Goal: Task Accomplishment & Management: Manage account settings

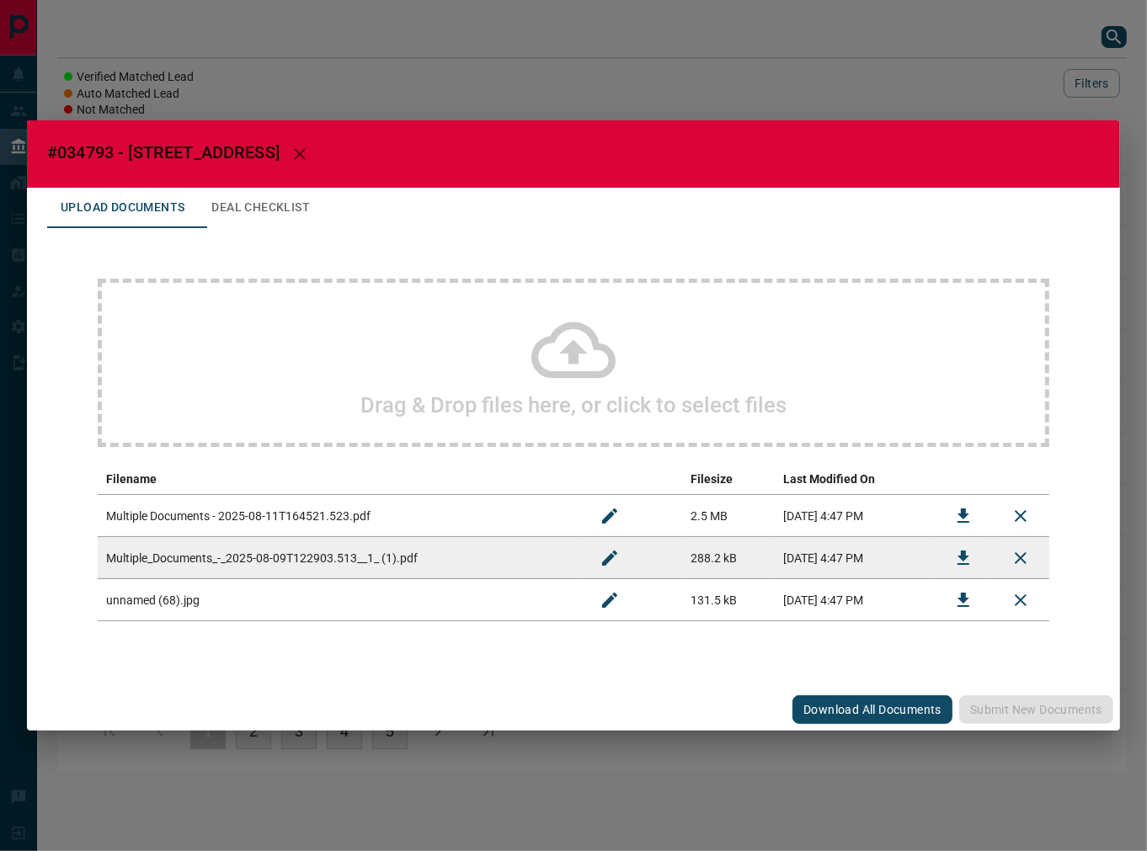
click at [63, 152] on span "#034793 - [STREET_ADDRESS]" at bounding box center [163, 152] width 232 height 20
copy span "034793"
click at [962, 517] on icon "Download" at bounding box center [963, 516] width 12 height 14
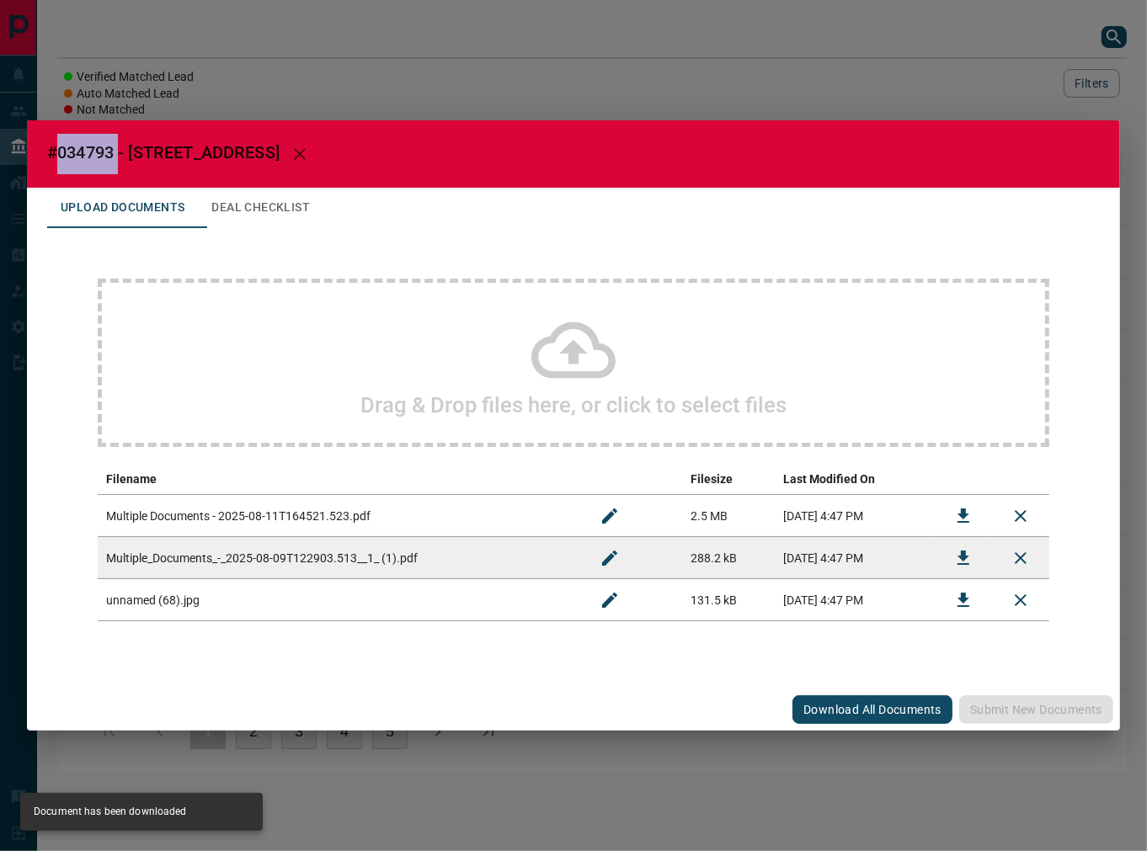
click at [949, 550] on button "Download" at bounding box center [963, 558] width 40 height 40
click at [298, 205] on button "Deal Checklist" at bounding box center [260, 208] width 125 height 40
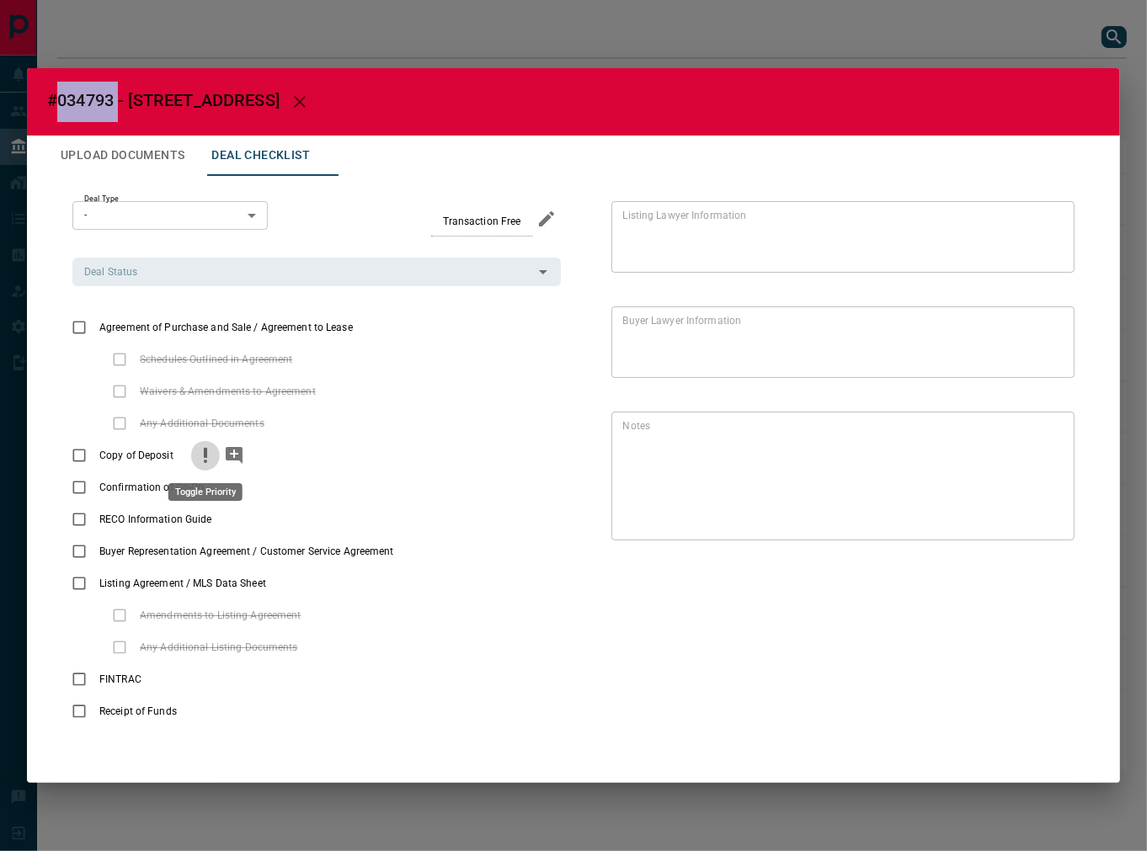
click at [211, 465] on icon "priority" at bounding box center [205, 455] width 20 height 20
click at [229, 461] on icon "add note" at bounding box center [234, 455] width 20 height 20
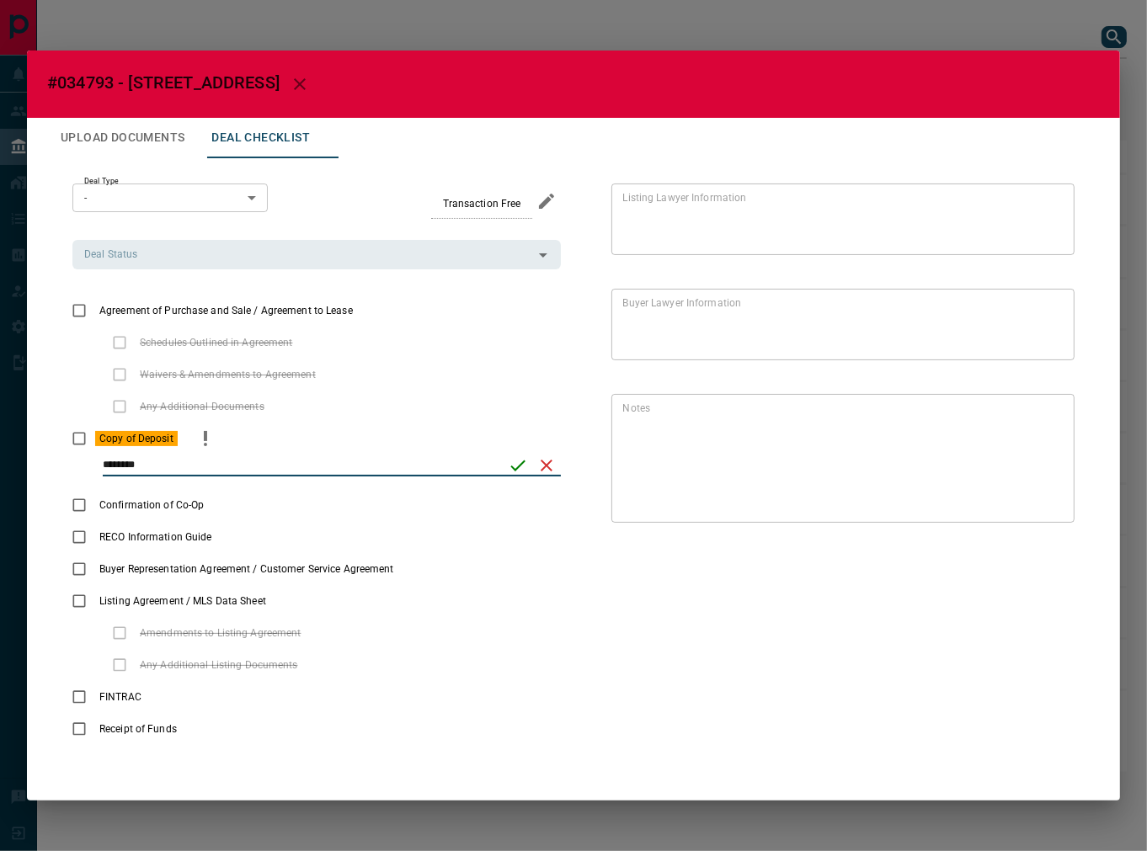
click at [203, 443] on icon "priority" at bounding box center [205, 439] width 20 height 20
click at [450, 474] on input "********" at bounding box center [300, 466] width 394 height 22
type input "**********"
click at [511, 463] on icon "save" at bounding box center [518, 465] width 20 height 20
click at [183, 254] on input "Deal Status" at bounding box center [302, 254] width 450 height 19
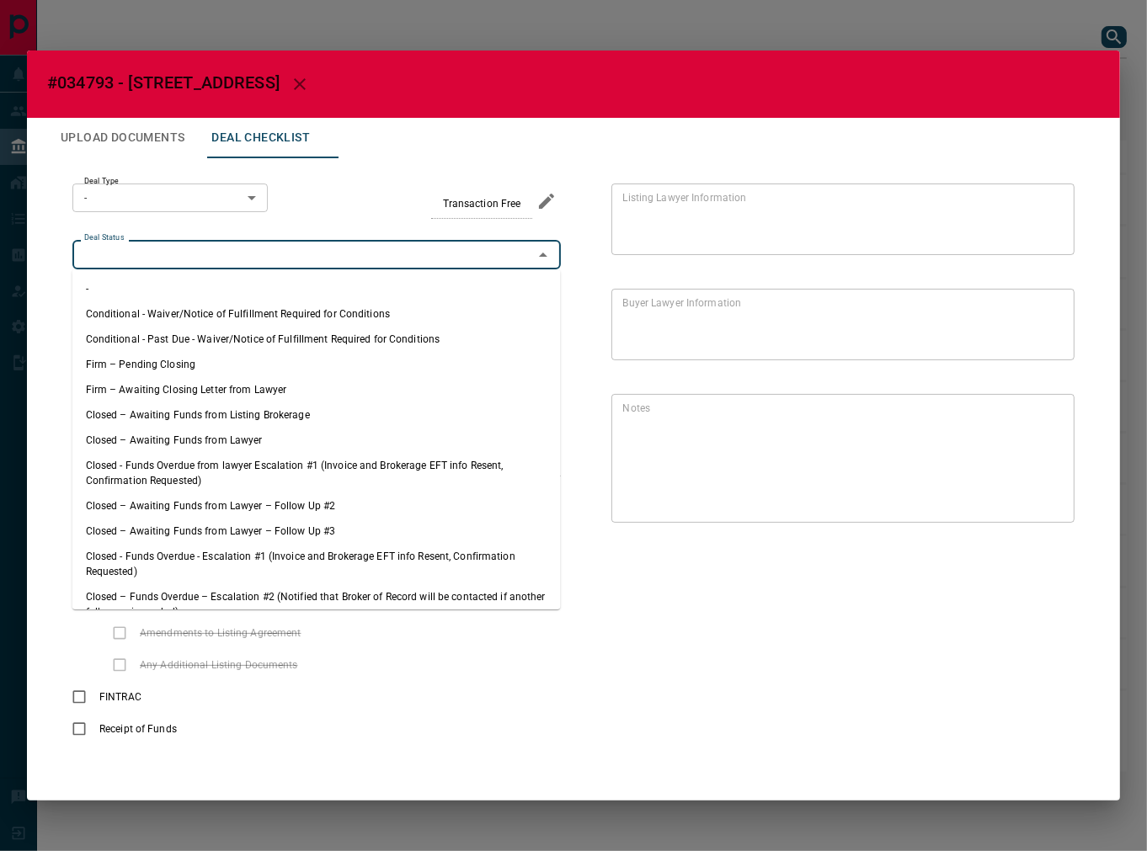
click at [171, 356] on li "Firm – Pending Closing" at bounding box center [316, 364] width 488 height 25
type input "**********"
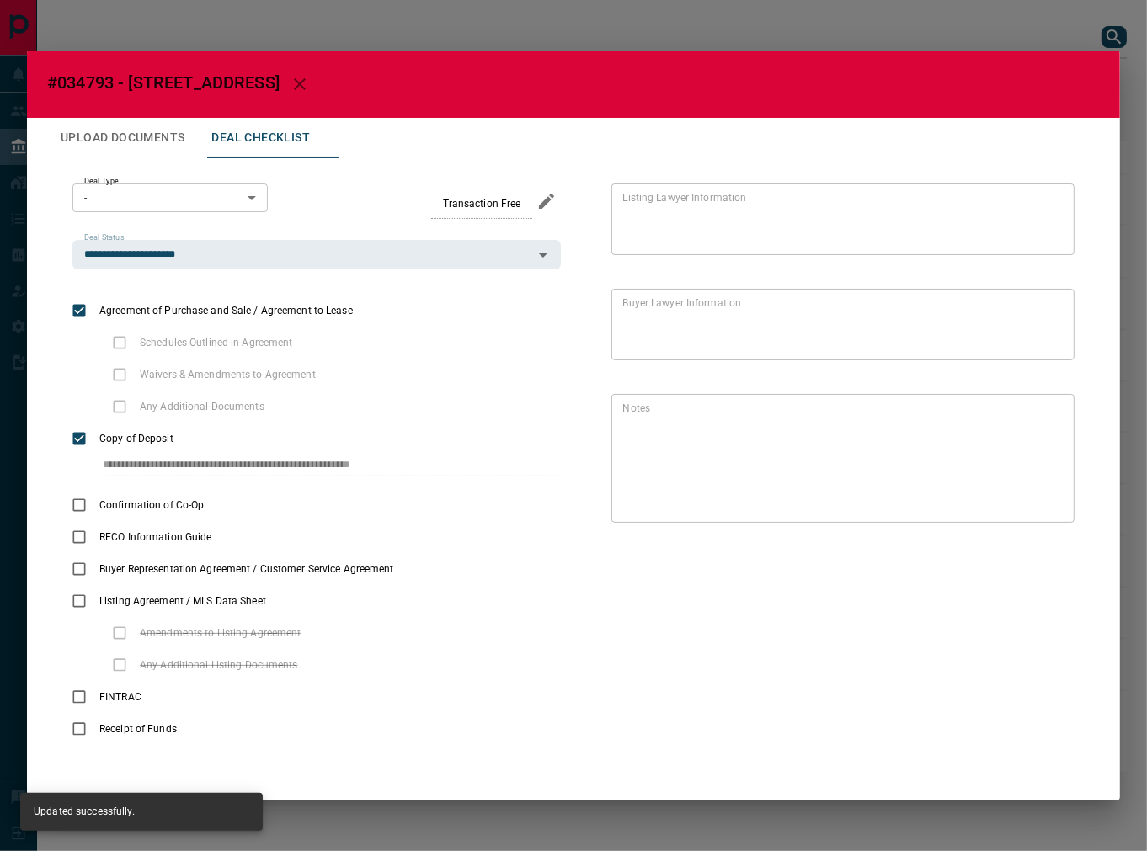
click at [180, 185] on body "Lead Transfers Leads Deals Listings Campaigns Quota Rules Agent Quotas Admin Mo…" at bounding box center [573, 394] width 1147 height 789
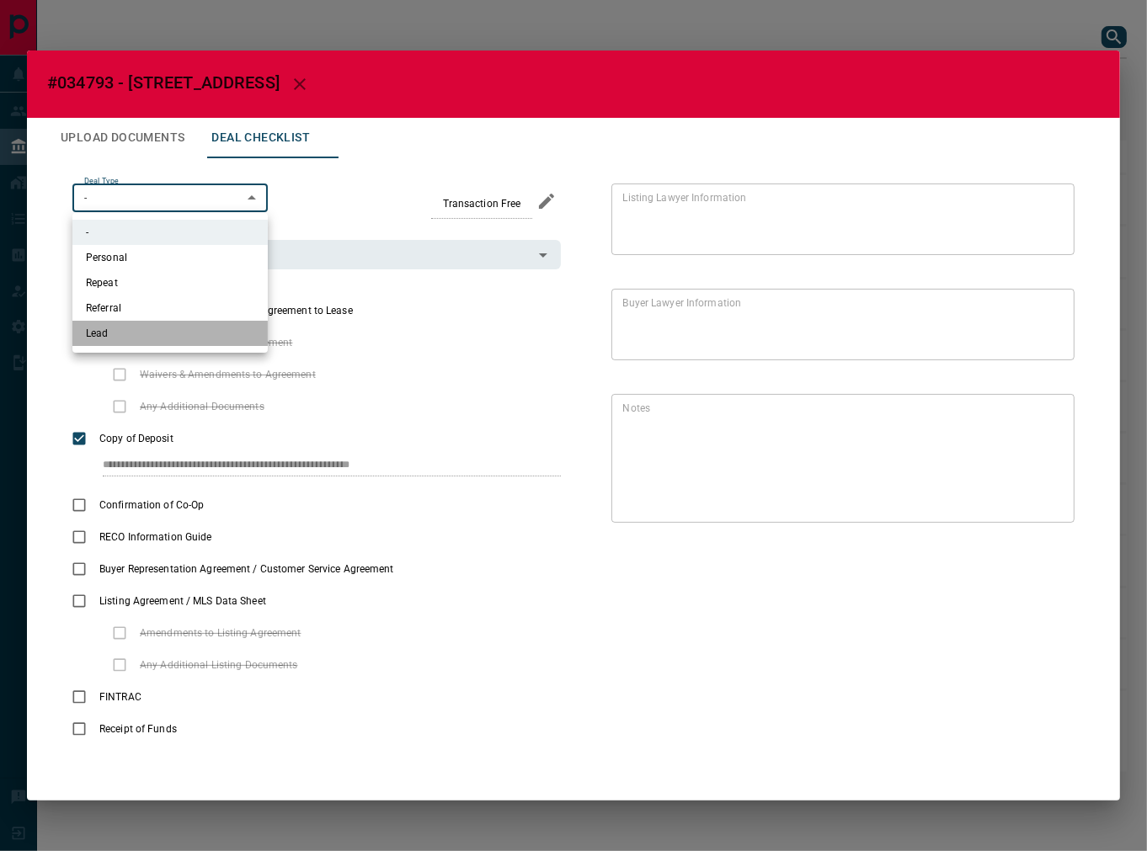
click at [162, 334] on li "Lead" at bounding box center [169, 333] width 195 height 25
type input "*"
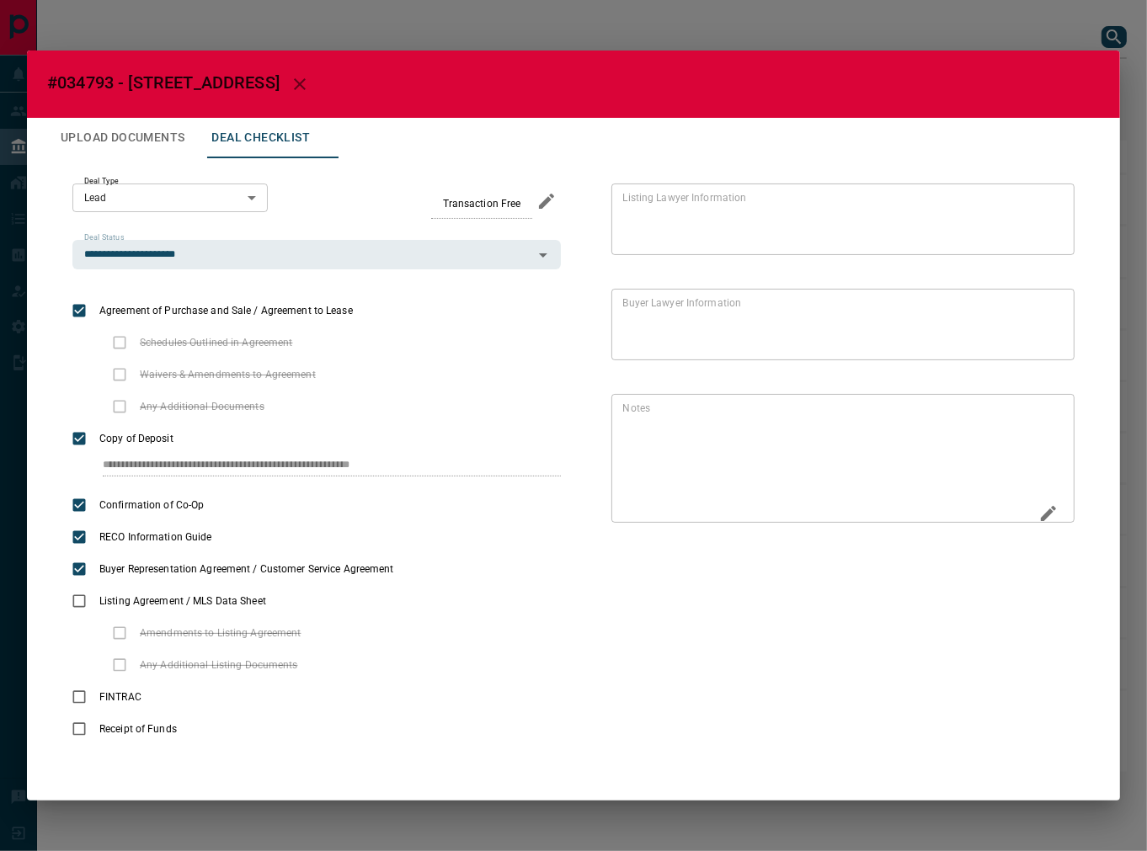
click at [1040, 511] on icon "Edit" at bounding box center [1048, 513] width 20 height 20
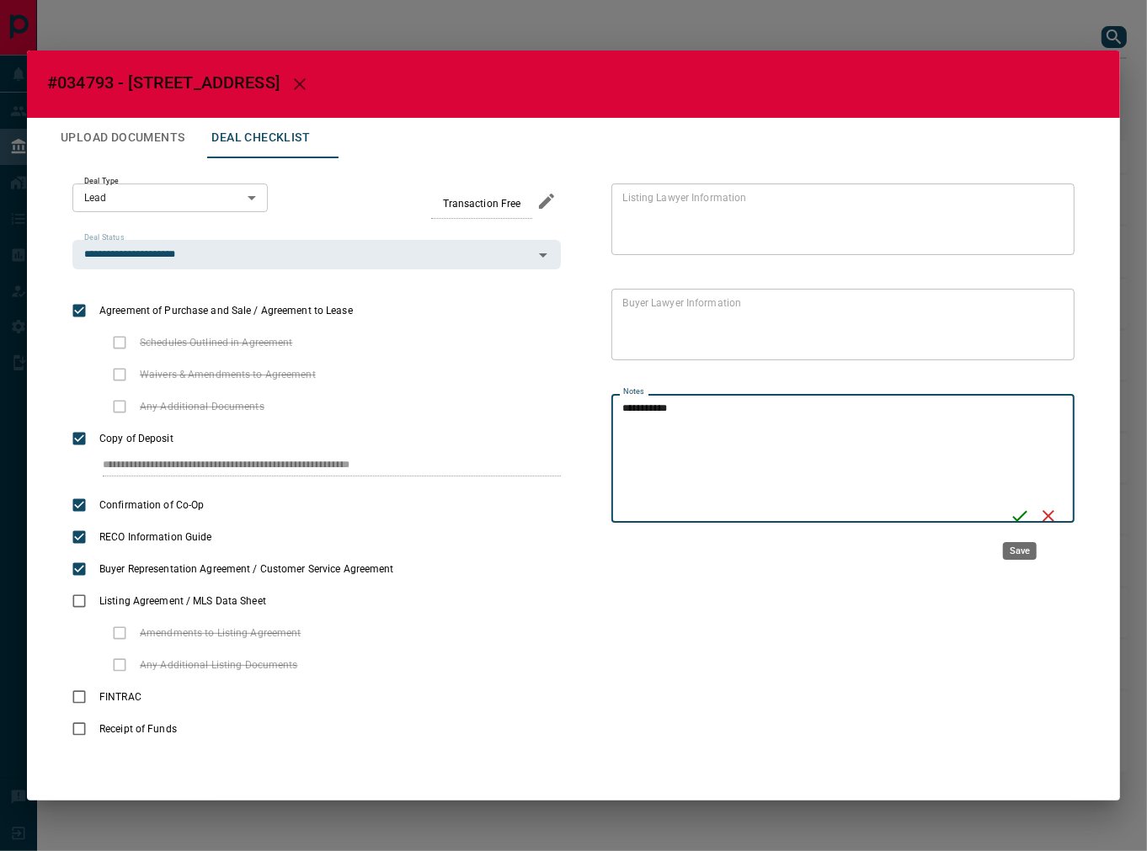
type textarea "**********"
click at [1030, 514] on button "Save" at bounding box center [1019, 516] width 29 height 29
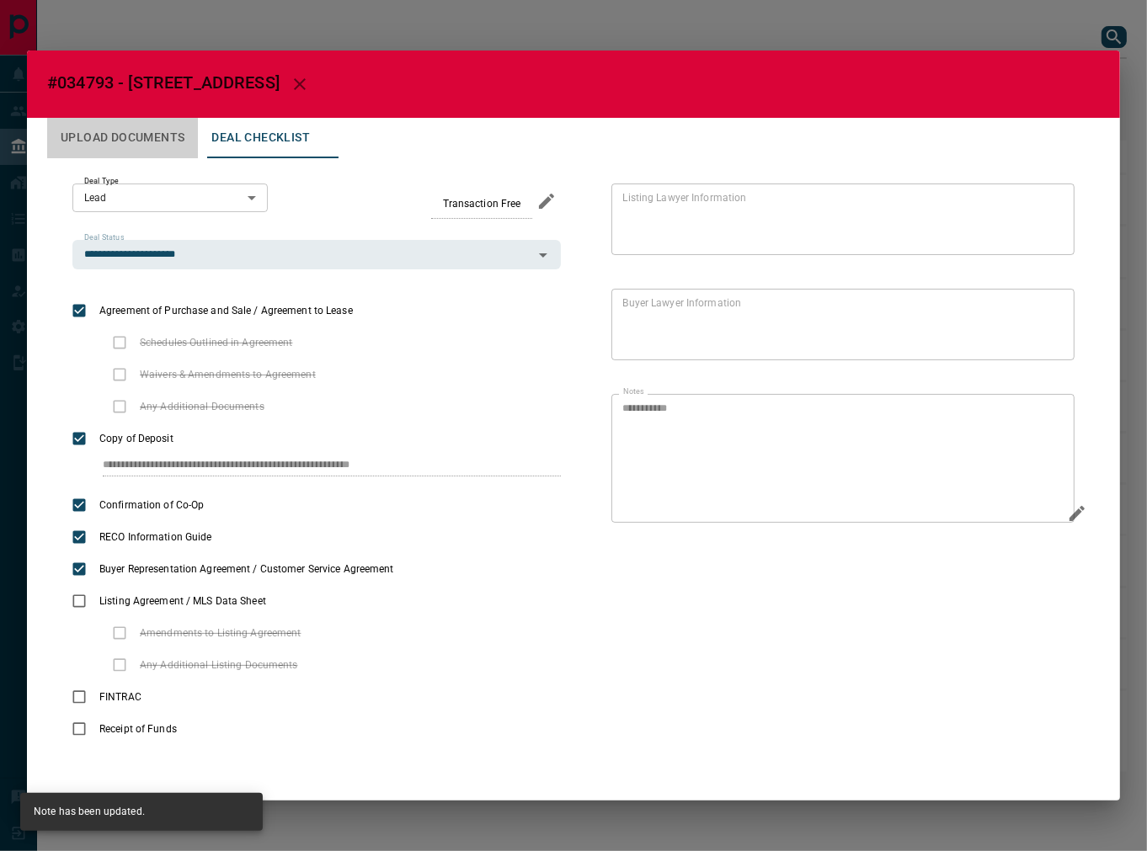
click at [112, 119] on button "Upload Documents" at bounding box center [122, 138] width 151 height 40
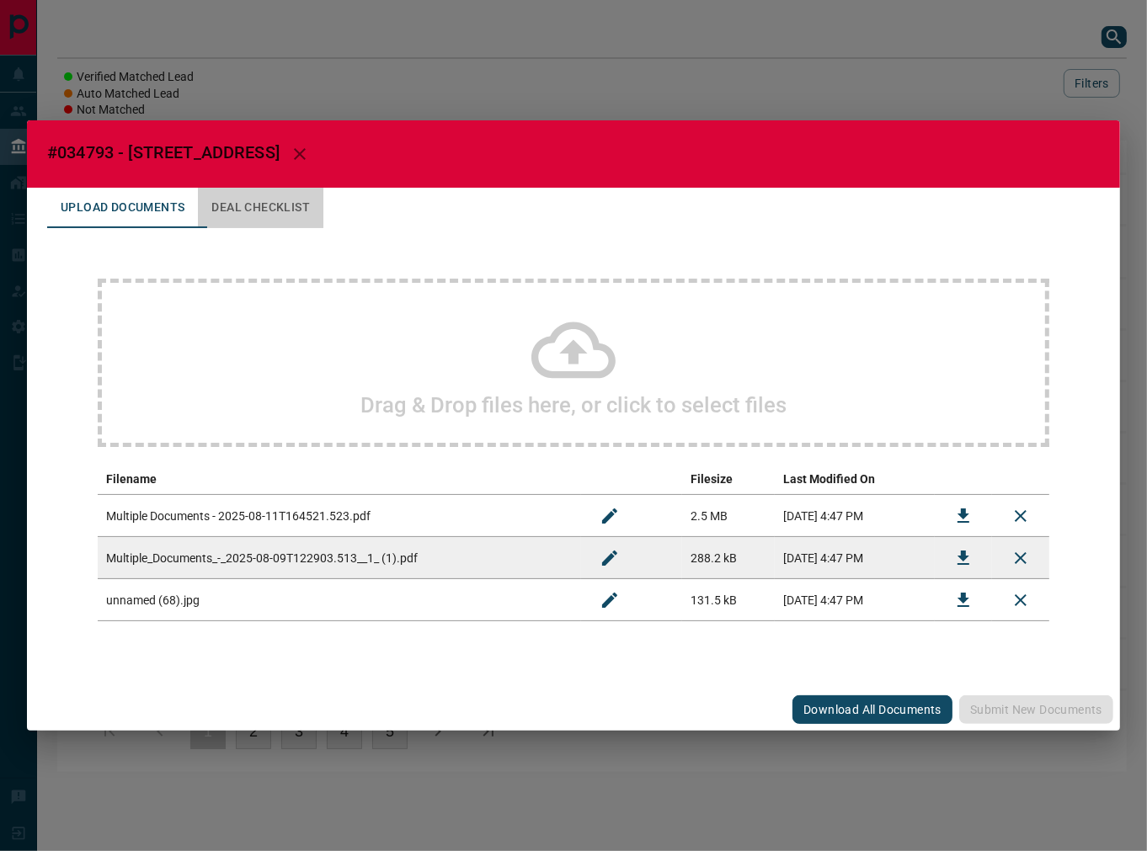
click at [290, 197] on button "Deal Checklist" at bounding box center [260, 208] width 125 height 40
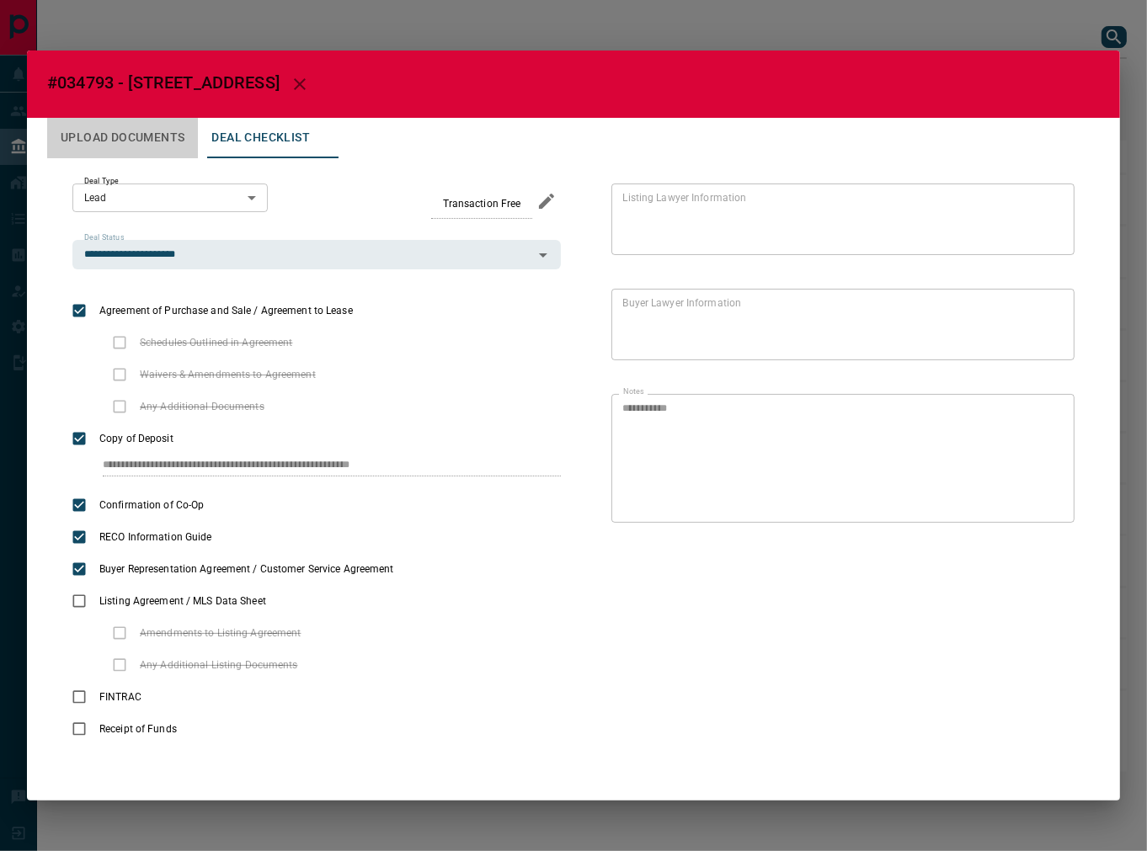
click at [141, 133] on button "Upload Documents" at bounding box center [122, 138] width 151 height 40
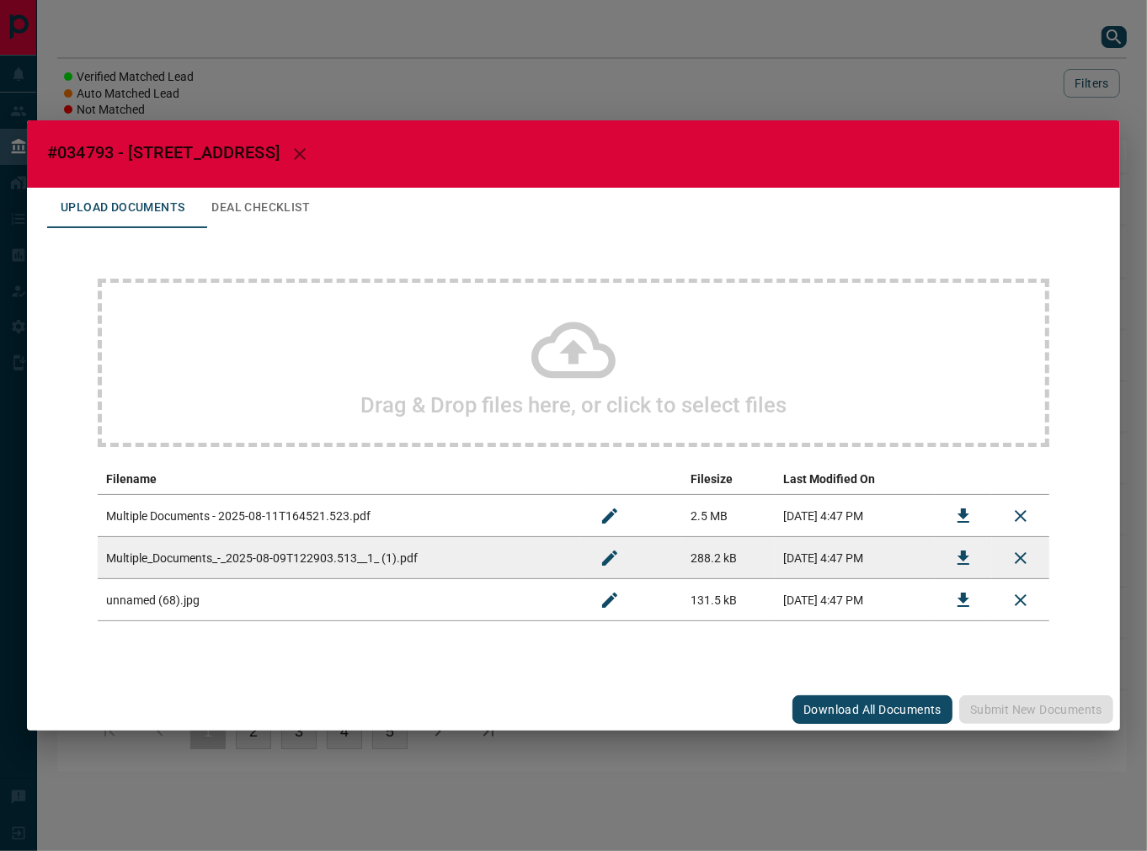
click at [320, 333] on div "Drag & Drop files here, or click to select files" at bounding box center [573, 363] width 951 height 168
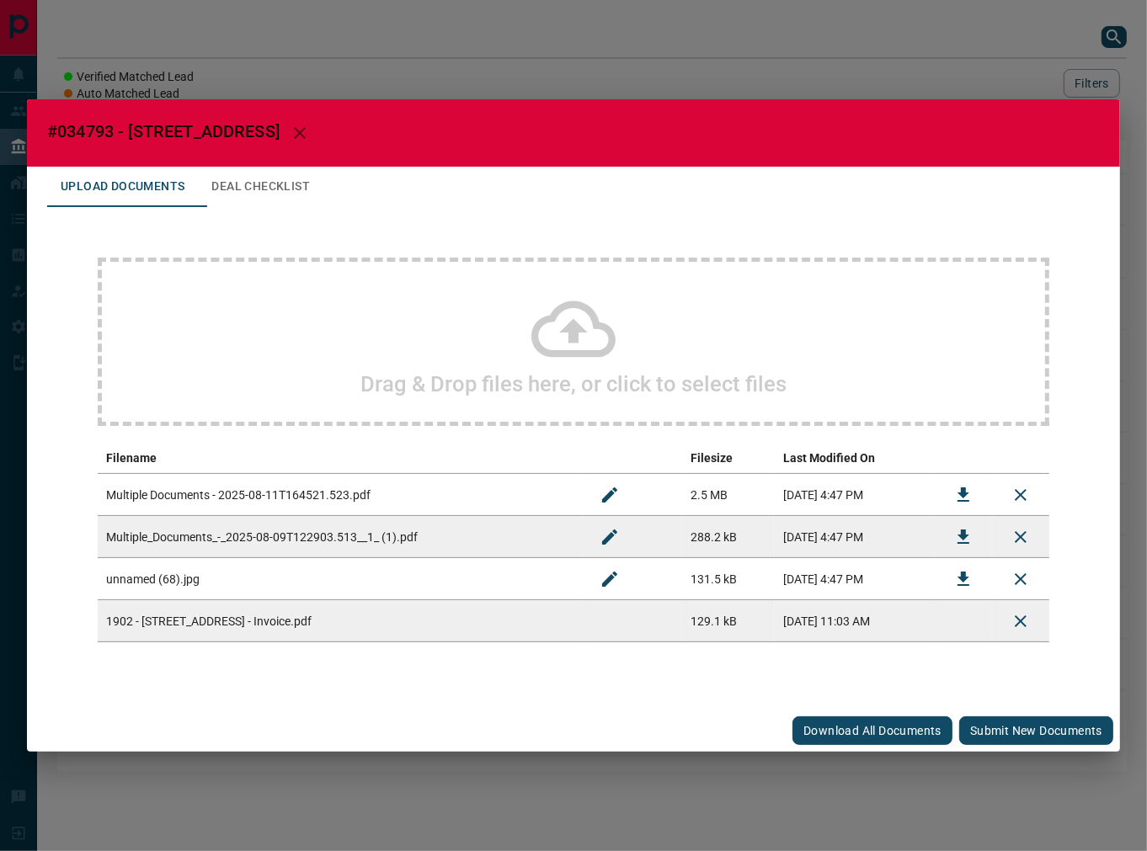
click at [1028, 735] on button "Submit new documents" at bounding box center [1036, 730] width 154 height 29
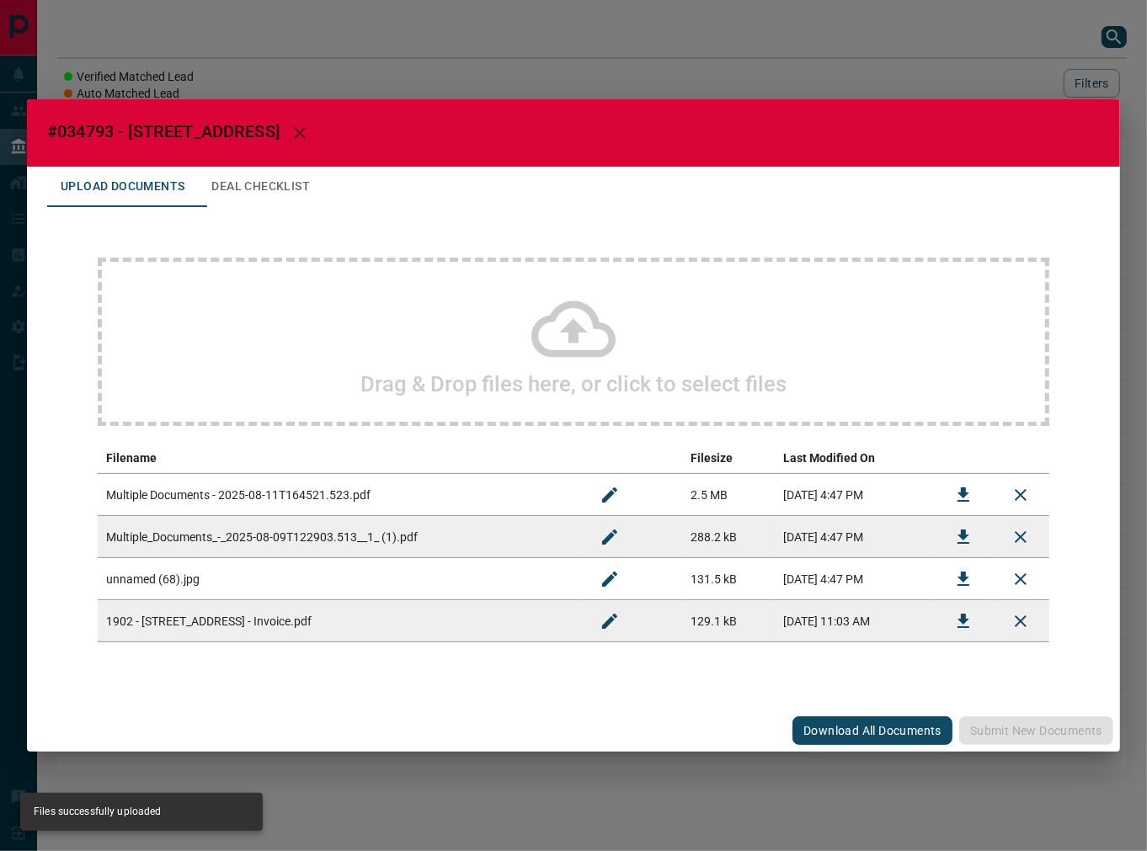
click at [318, 179] on button "Deal Checklist" at bounding box center [260, 187] width 125 height 40
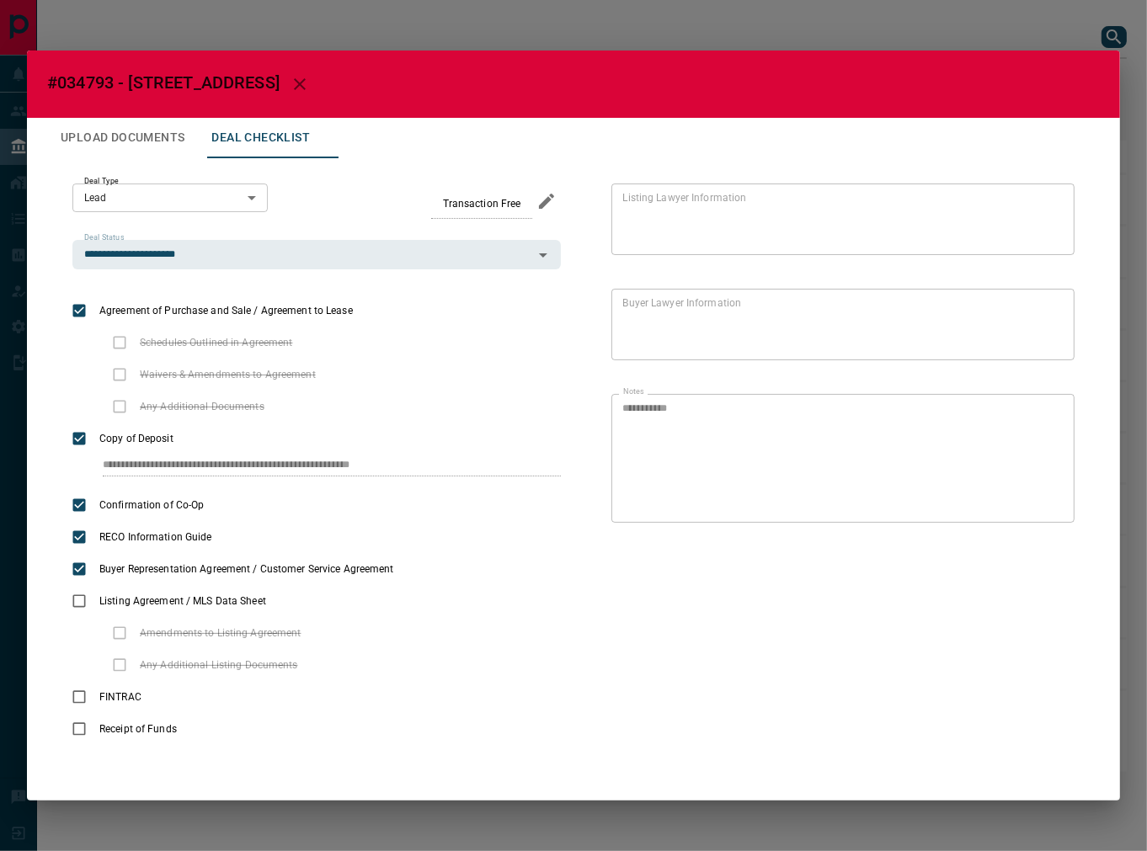
click at [67, 167] on div "**********" at bounding box center [573, 464] width 1052 height 612
click at [102, 129] on button "Upload Documents" at bounding box center [122, 138] width 151 height 40
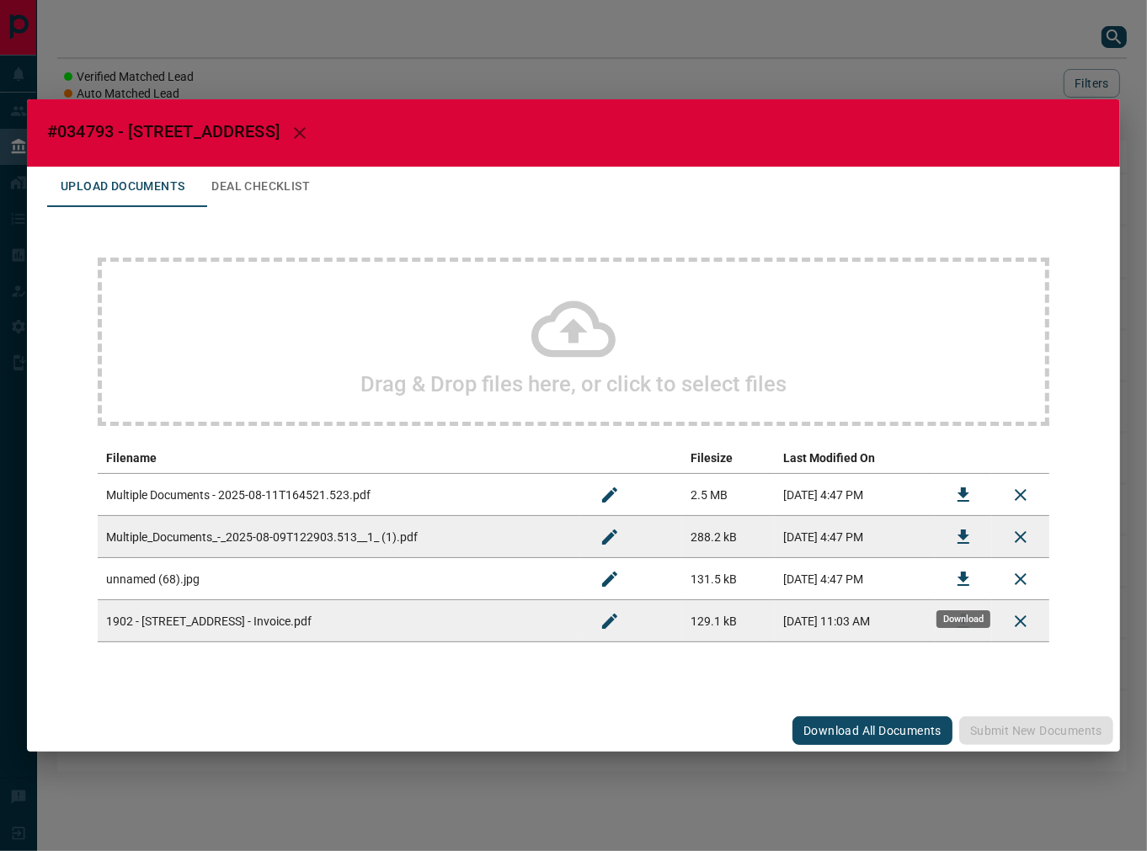
click at [952, 577] on button "Download" at bounding box center [963, 579] width 40 height 40
click at [286, 170] on button "Deal Checklist" at bounding box center [260, 187] width 125 height 40
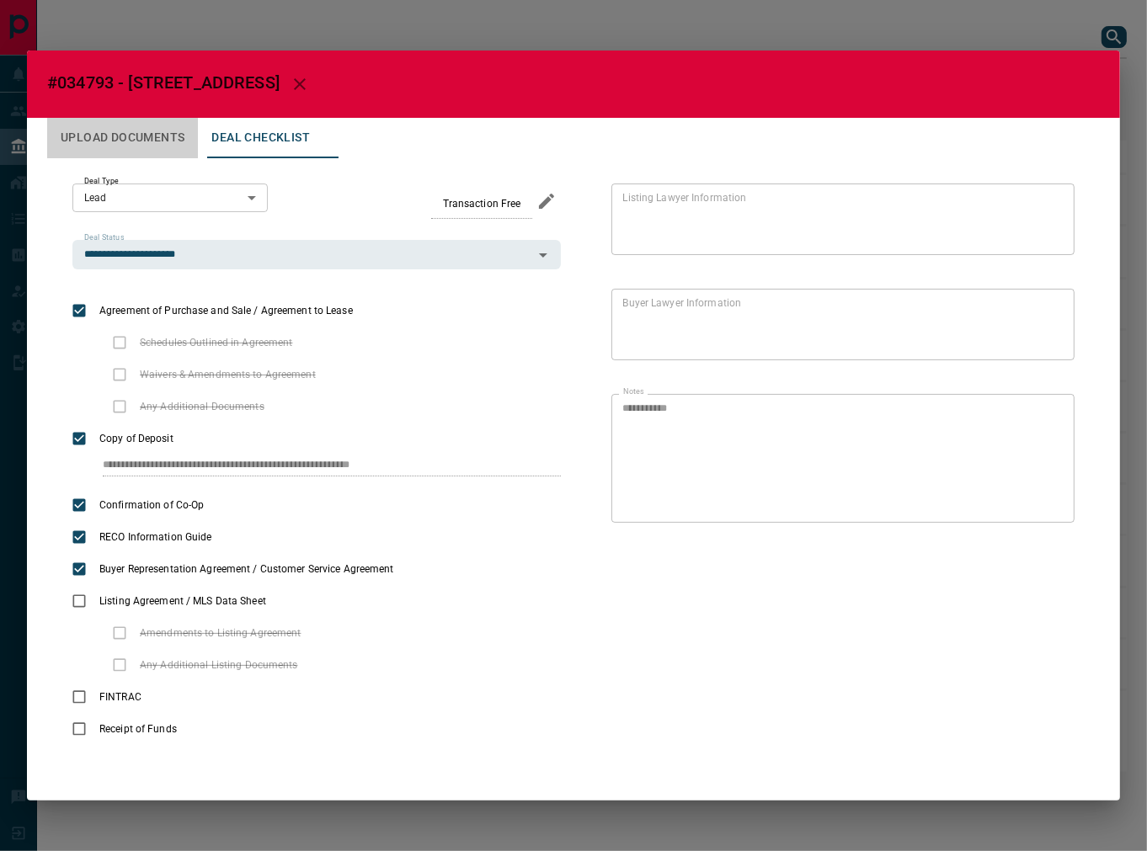
click at [162, 138] on button "Upload Documents" at bounding box center [122, 138] width 151 height 40
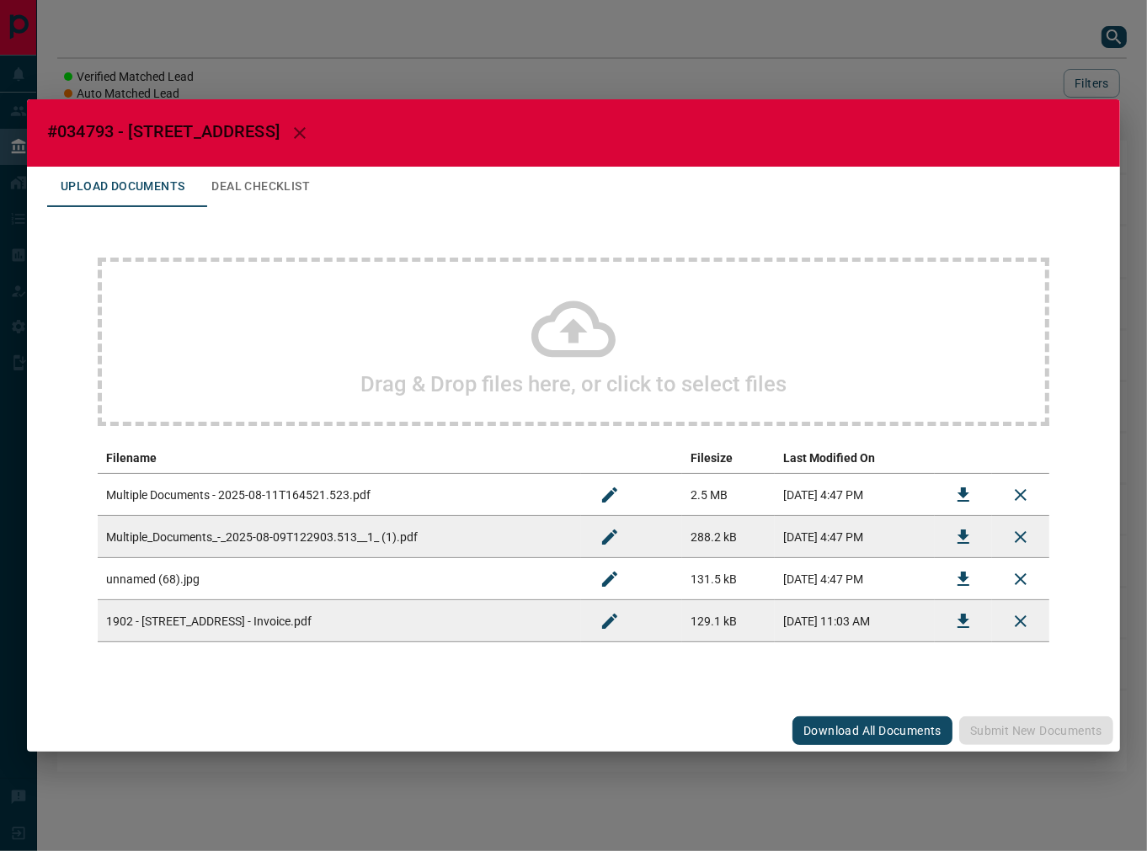
click at [248, 208] on div "Drag & Drop files here, or click to select files Filename Filesize Last Modifie…" at bounding box center [573, 450] width 1052 height 486
click at [284, 192] on button "Deal Checklist" at bounding box center [260, 187] width 125 height 40
